Goal: Check status: Check status

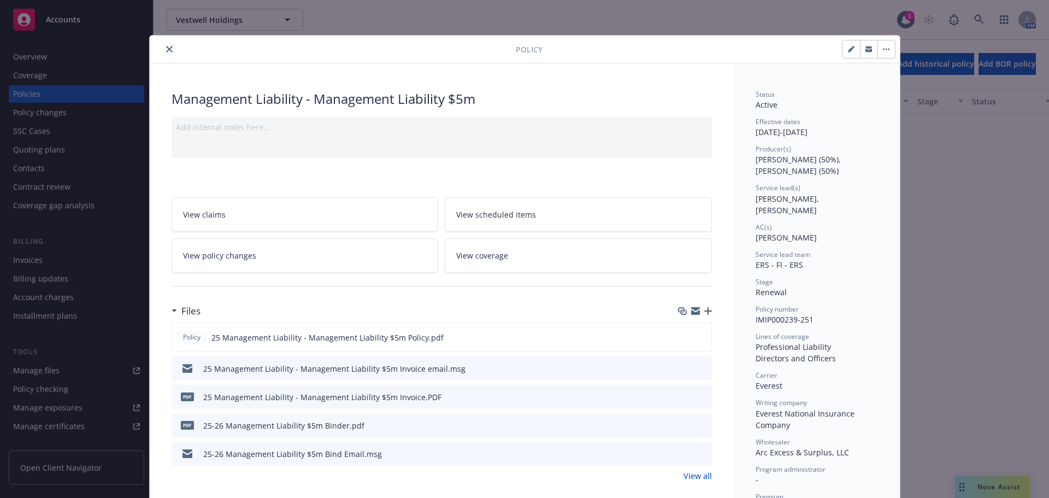
scroll to position [437, 0]
